Goal: Check status: Check status

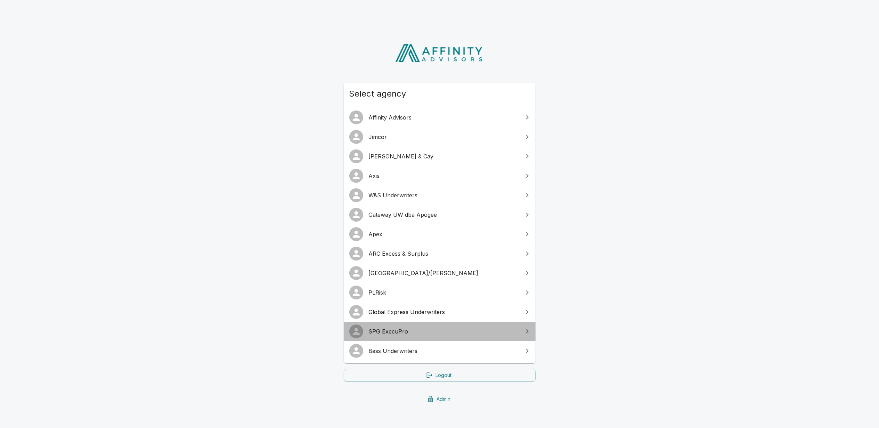
click at [404, 331] on span "SPG ExecuPro" at bounding box center [444, 332] width 150 height 8
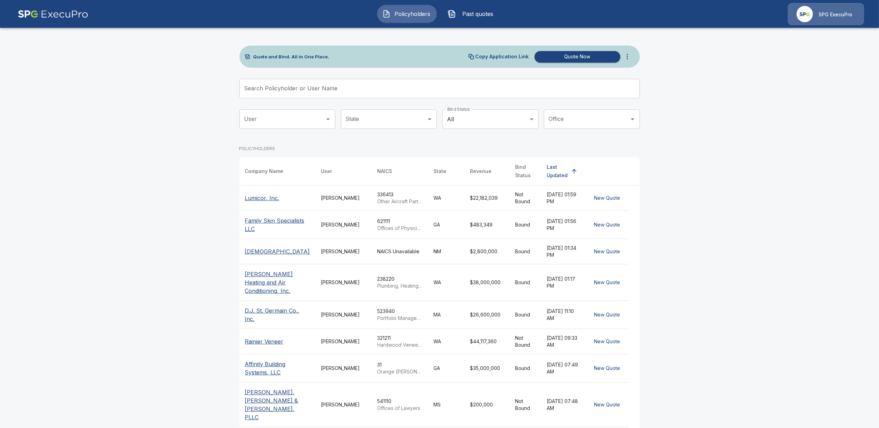
click at [474, 12] on span "Past quotes" at bounding box center [478, 14] width 38 height 8
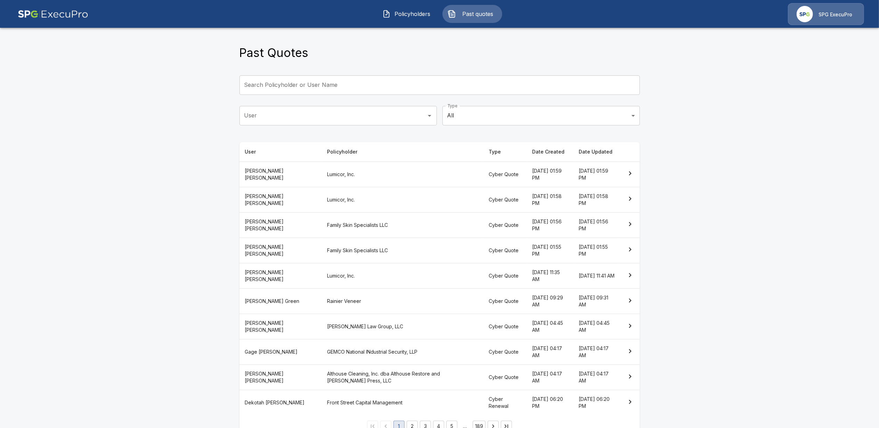
click at [322, 405] on th "Front Street Capital Management" at bounding box center [403, 402] width 162 height 25
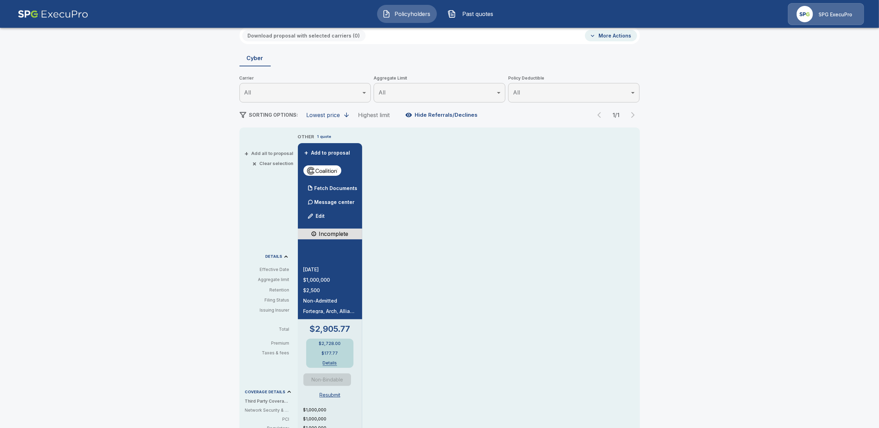
scroll to position [185, 0]
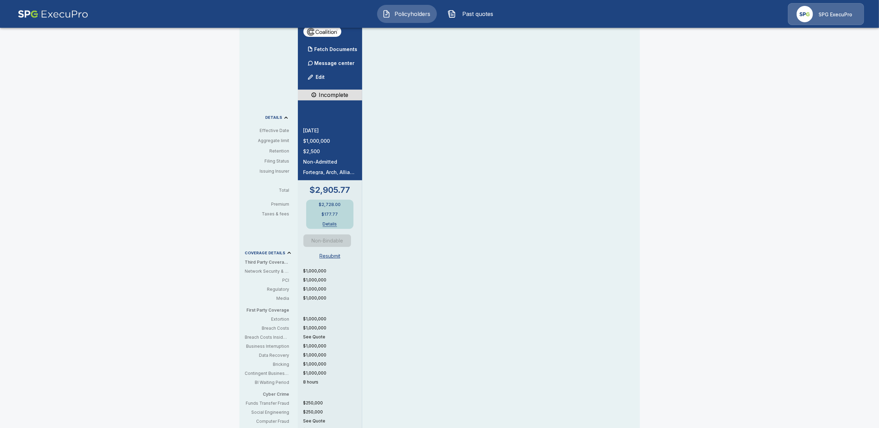
click at [332, 396] on div "$1,000,000 $1,000,000 $1,000,000 $1,000,000 $1,000,000 $1,000,000 See Quote $1,…" at bounding box center [333, 355] width 59 height 174
click at [334, 255] on button "Resubmit" at bounding box center [330, 256] width 26 height 13
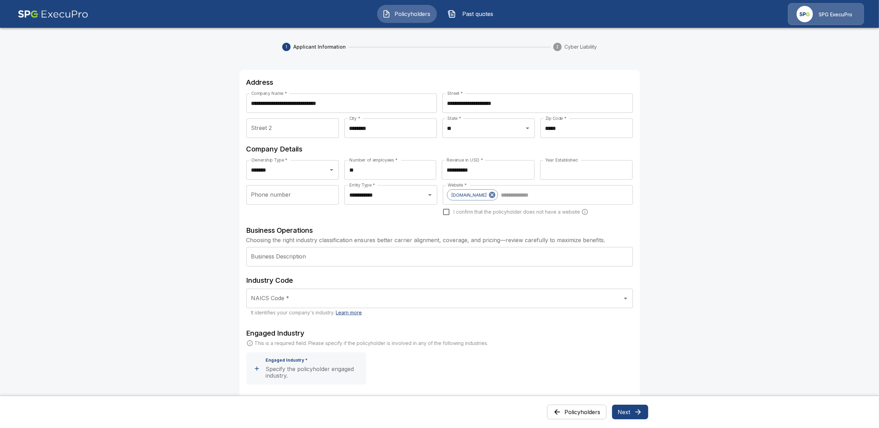
scroll to position [26, 0]
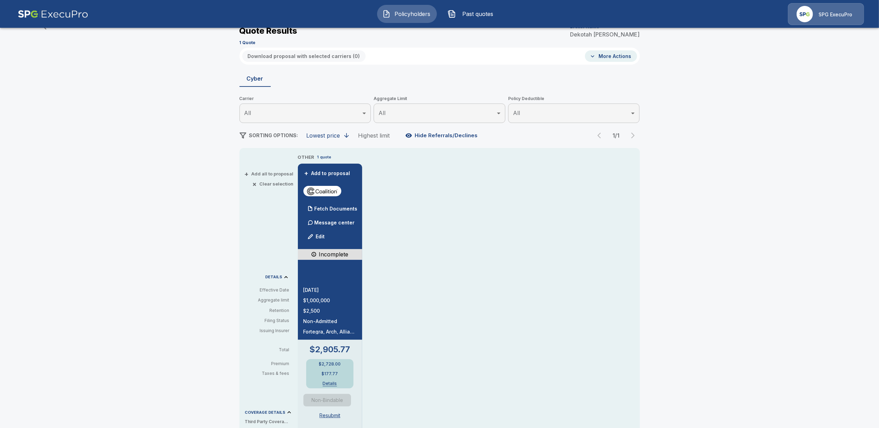
click at [124, 297] on div "Policyholders / Front Street Capital Management / Quote Quote Results Broker Na…" at bounding box center [439, 342] width 879 height 670
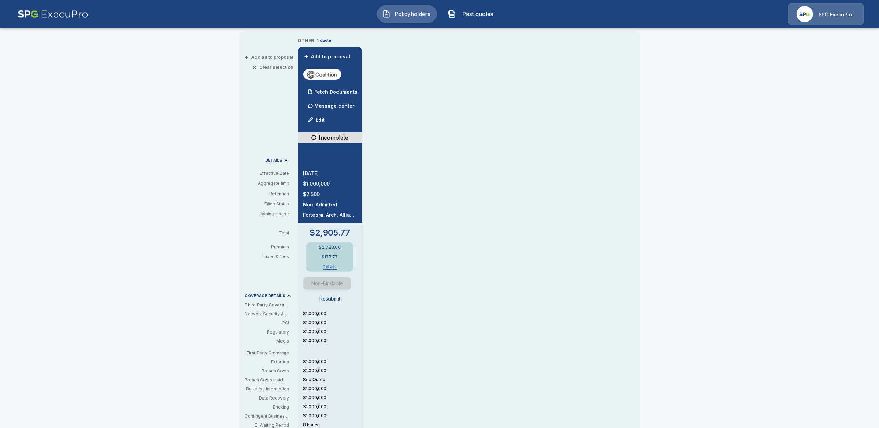
scroll to position [211, 0]
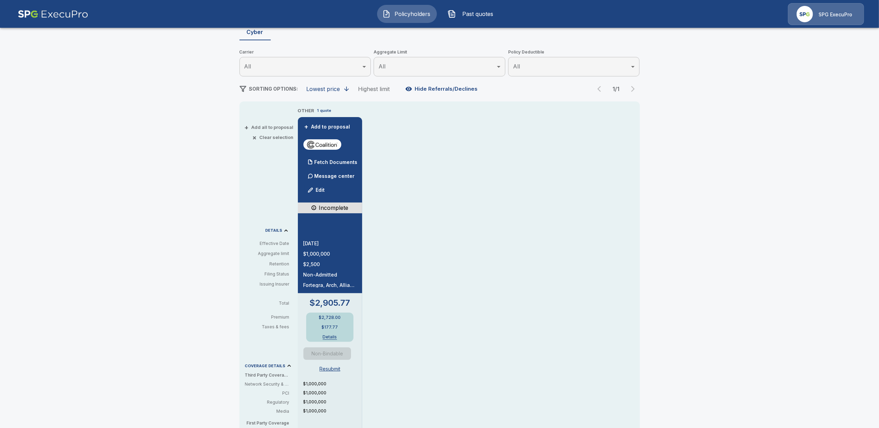
click at [474, 11] on span "Past quotes" at bounding box center [478, 14] width 38 height 8
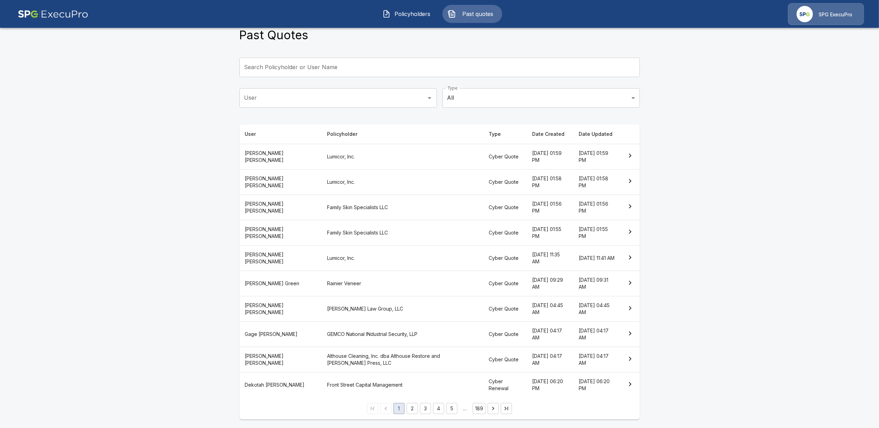
scroll to position [19, 0]
click at [427, 407] on button "3" at bounding box center [425, 408] width 11 height 11
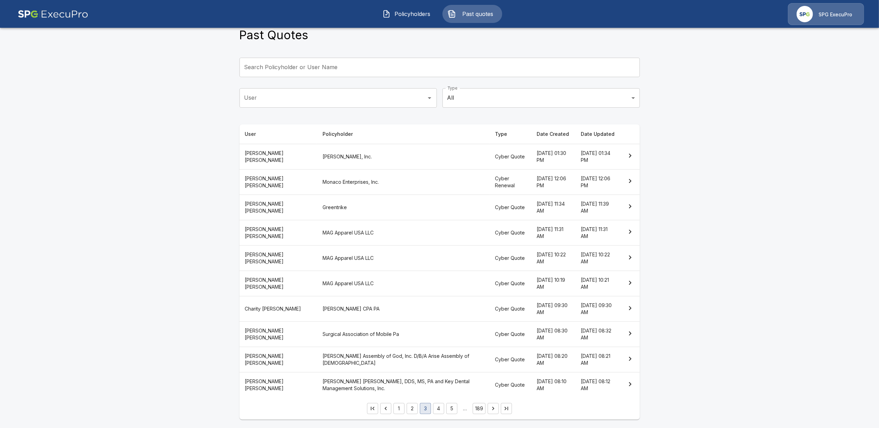
click at [317, 181] on th "Monaco Enterprises, Inc." at bounding box center [403, 181] width 172 height 25
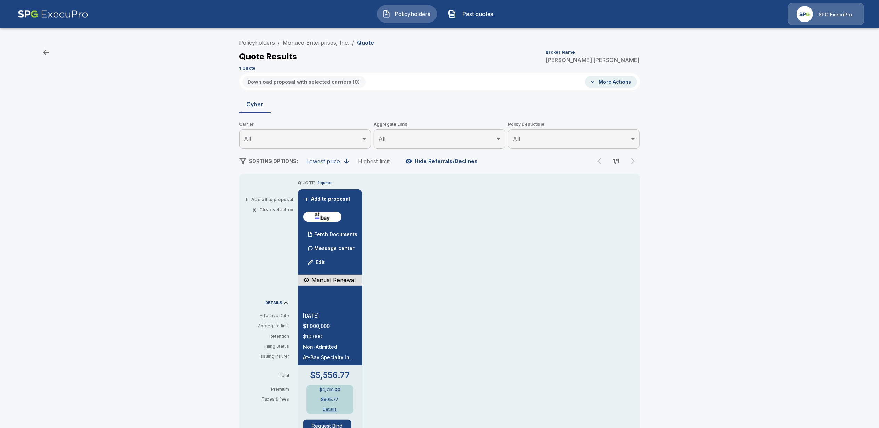
click at [478, 13] on span "Past quotes" at bounding box center [478, 14] width 38 height 8
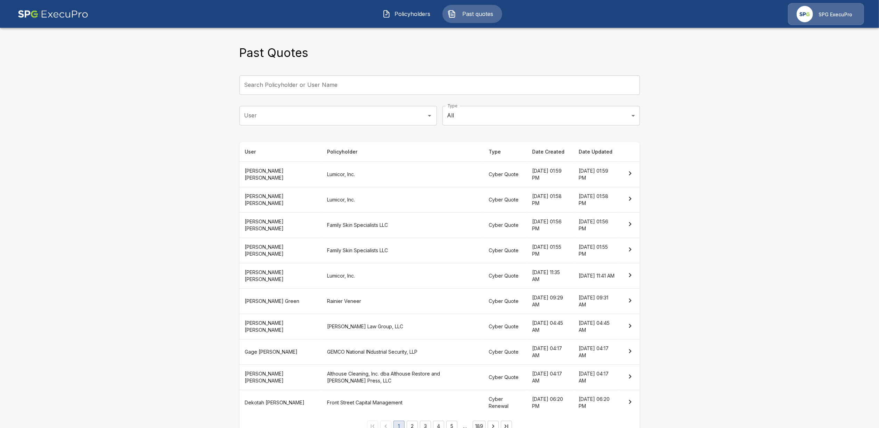
click at [453, 425] on button "5" at bounding box center [451, 426] width 11 height 11
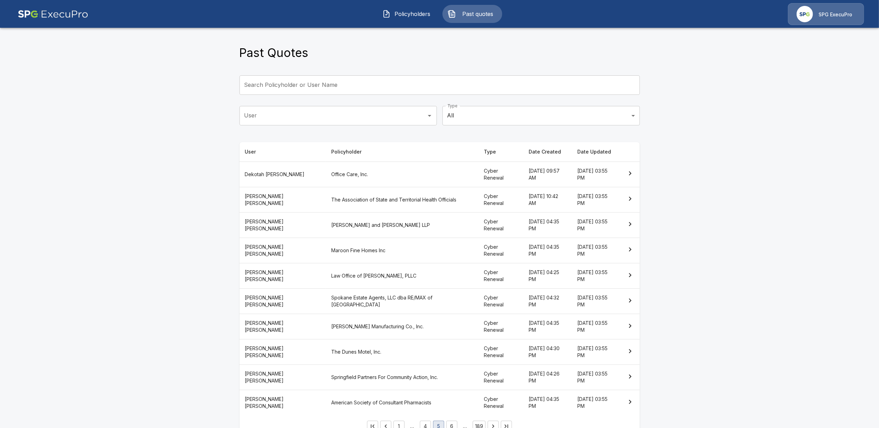
click at [326, 301] on th "Spokane Estate Agents, LLC dba RE/MAX of [GEOGRAPHIC_DATA]" at bounding box center [402, 301] width 153 height 25
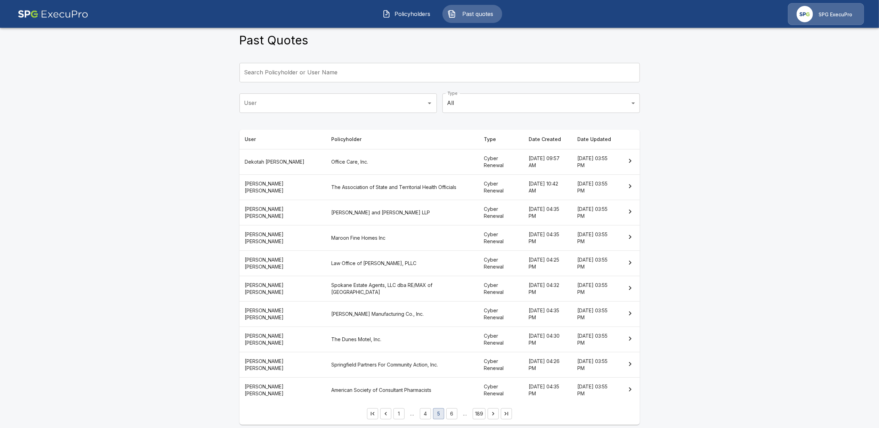
scroll to position [19, 0]
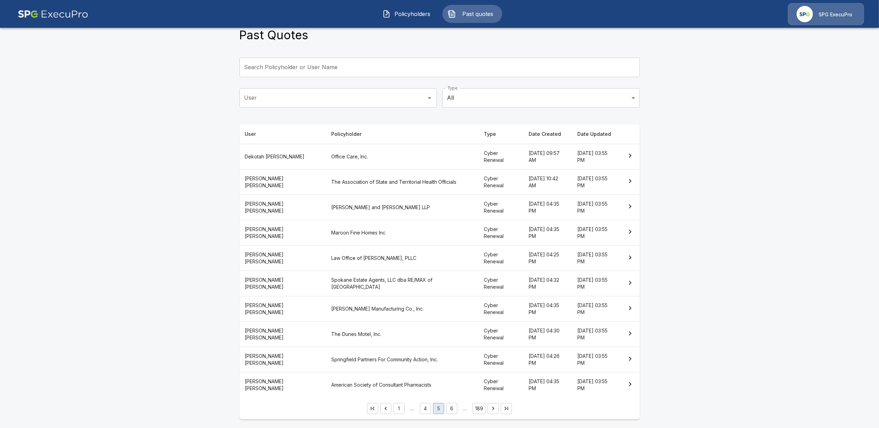
click at [326, 313] on th "[PERSON_NAME] Manufacturing Co., Inc." at bounding box center [402, 309] width 153 height 25
